Goal: Navigation & Orientation: Find specific page/section

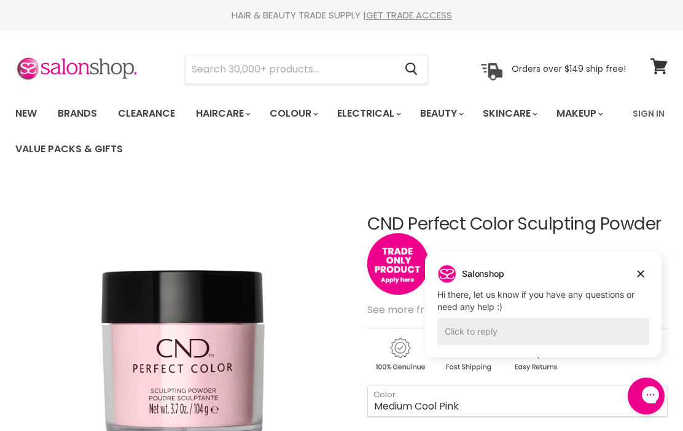
click at [155, 106] on link "Clearance" at bounding box center [147, 114] width 76 height 26
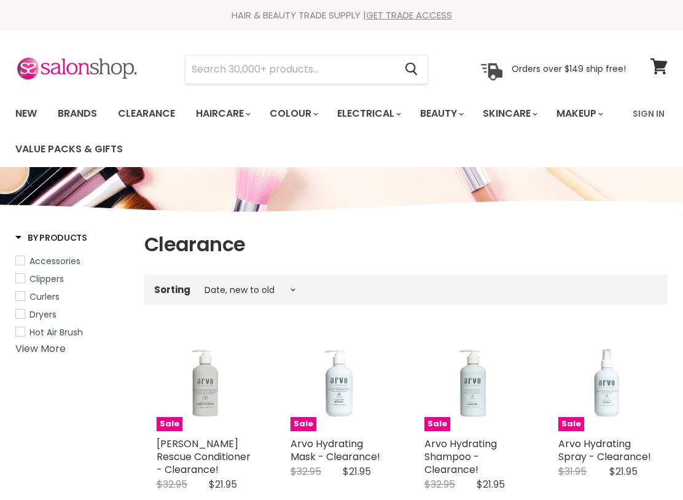
select select "created-descending"
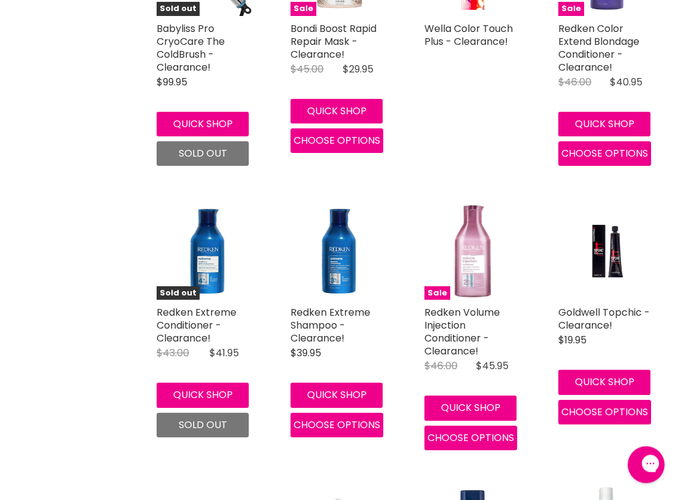
scroll to position [1216, 0]
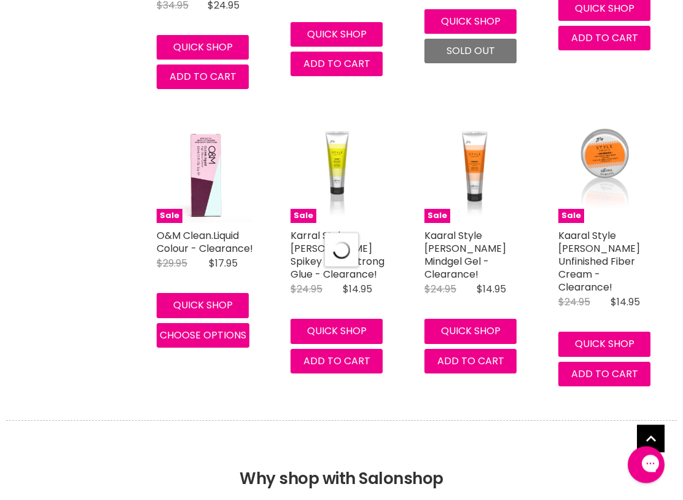
scroll to position [3338, 0]
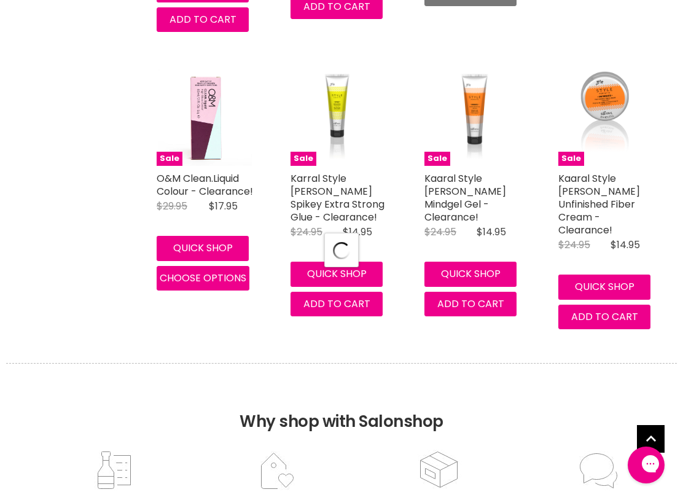
select select "created-descending"
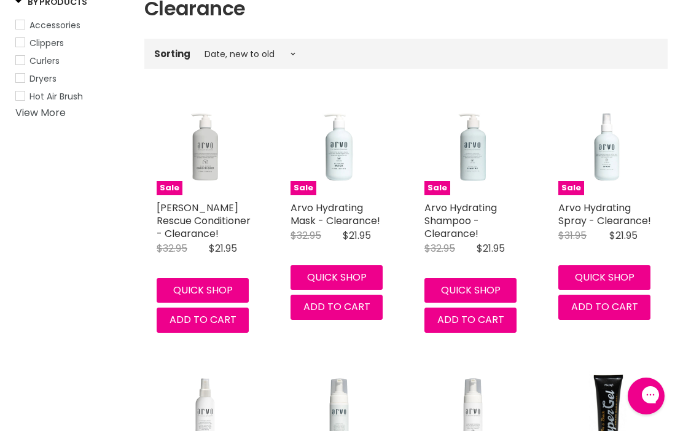
scroll to position [0, 0]
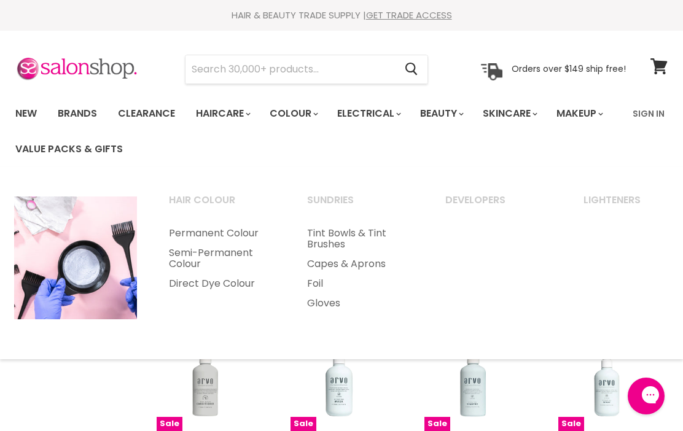
click at [27, 103] on link "New" at bounding box center [26, 114] width 40 height 26
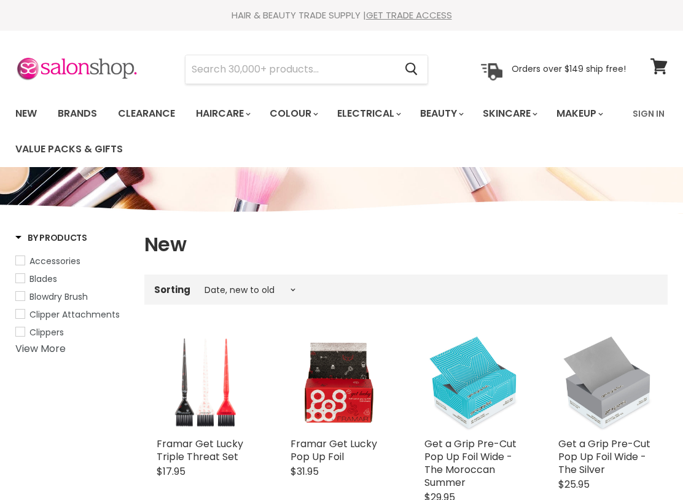
select select "created-descending"
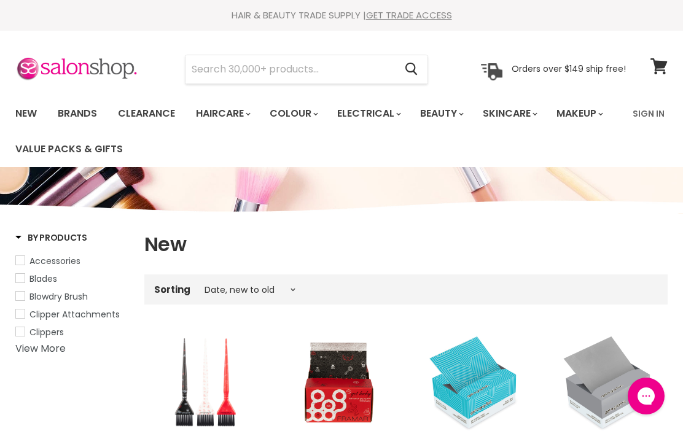
click at [76, 106] on link "Brands" at bounding box center [78, 114] width 58 height 26
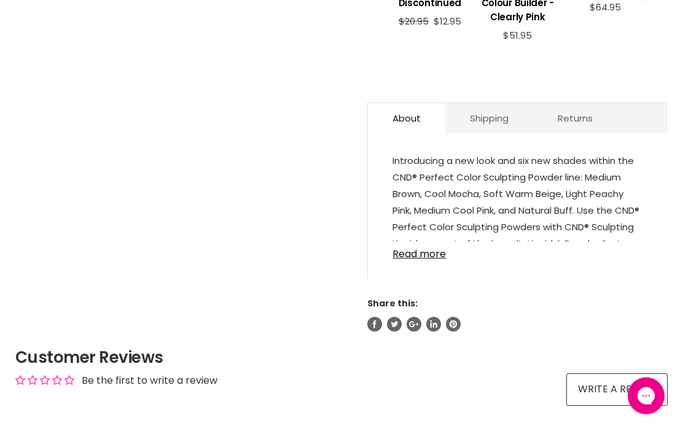
scroll to position [544, 0]
